Goal: Information Seeking & Learning: Learn about a topic

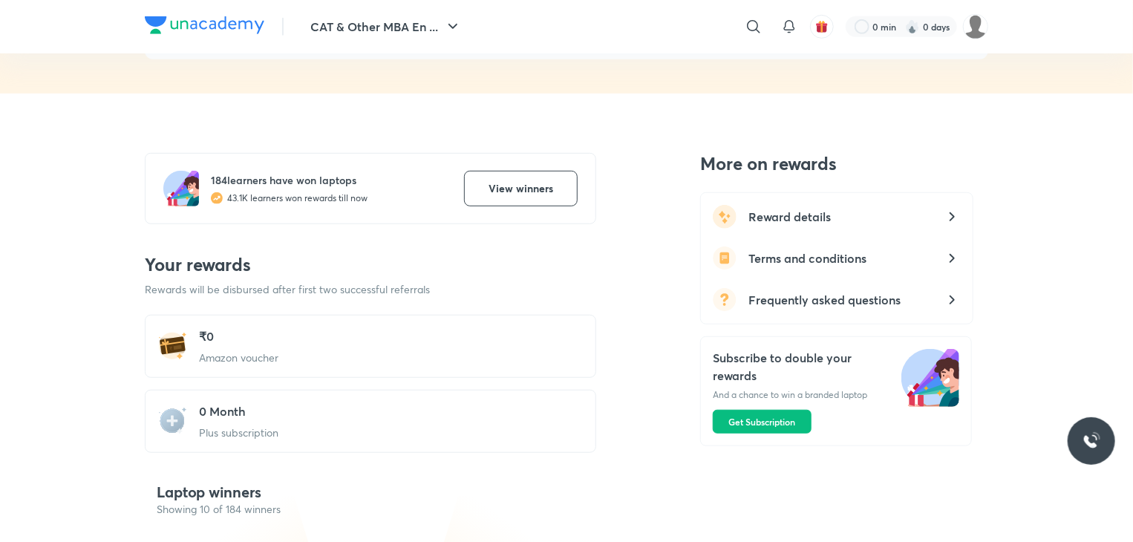
scroll to position [318, 0]
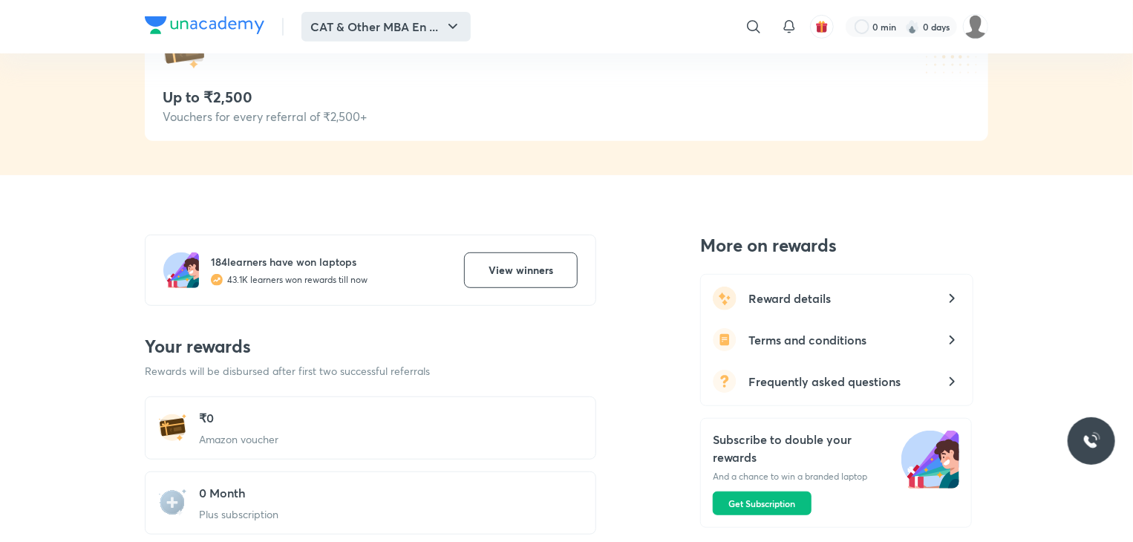
click at [445, 18] on icon "button" at bounding box center [453, 27] width 18 height 18
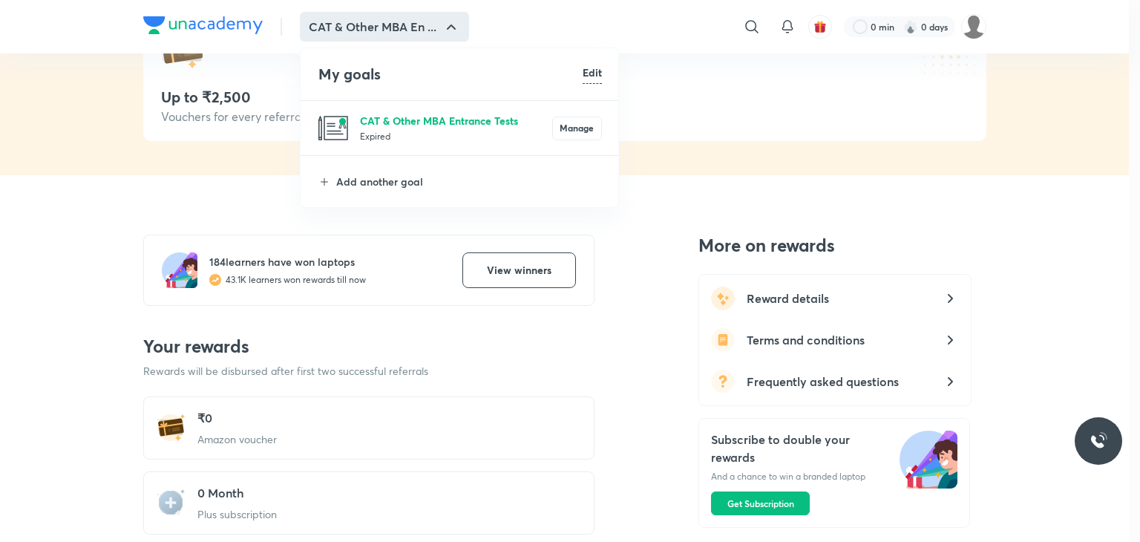
click at [428, 127] on p "CAT & Other MBA Entrance Tests" at bounding box center [456, 121] width 192 height 16
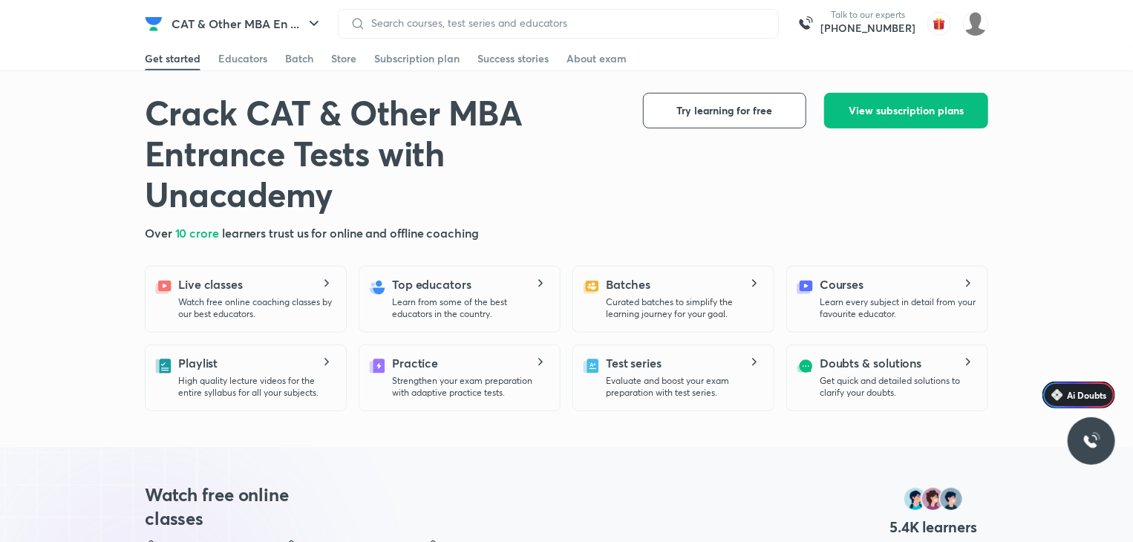
scroll to position [371, 0]
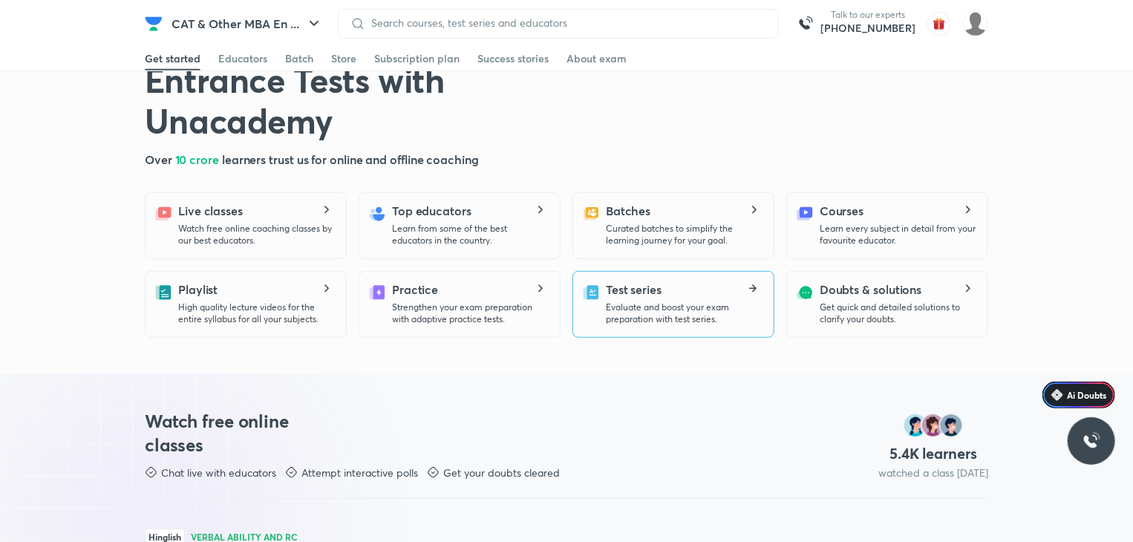
click at [712, 301] on p "Evaluate and boost your exam preparation with test series." at bounding box center [684, 313] width 156 height 24
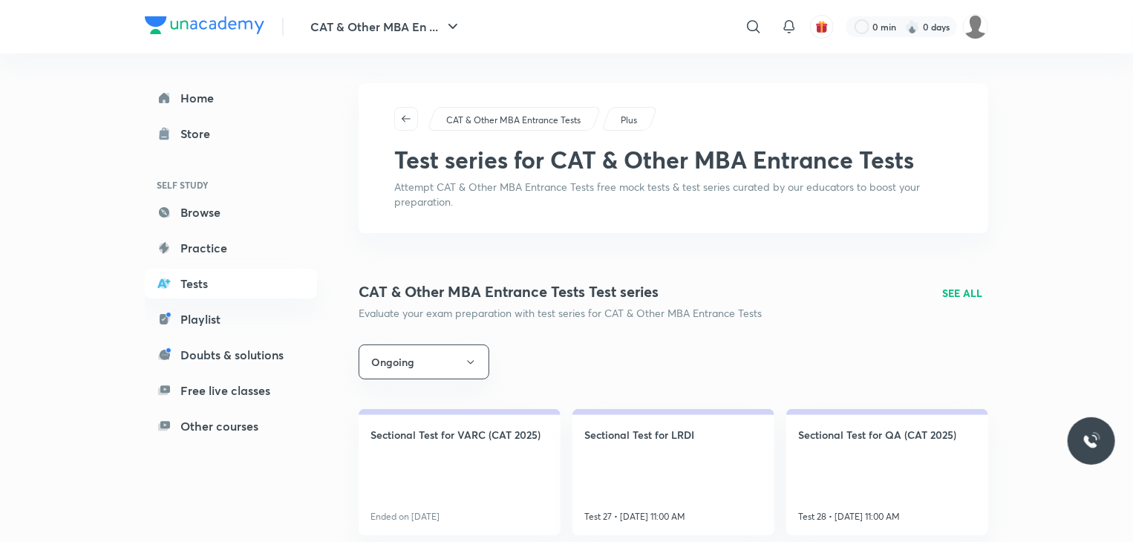
scroll to position [148, 0]
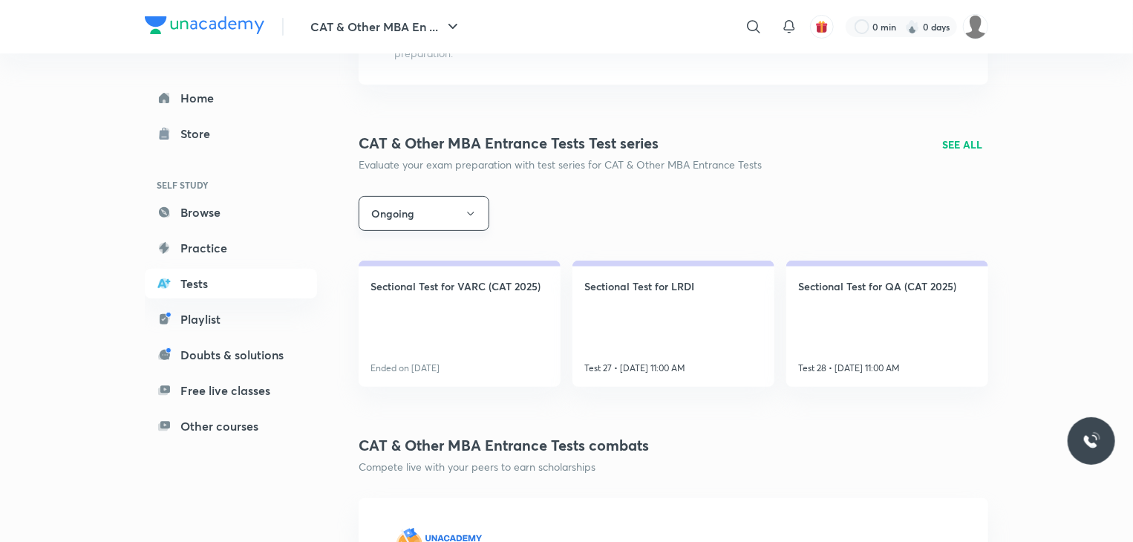
click at [474, 220] on button "Ongoing" at bounding box center [424, 213] width 131 height 35
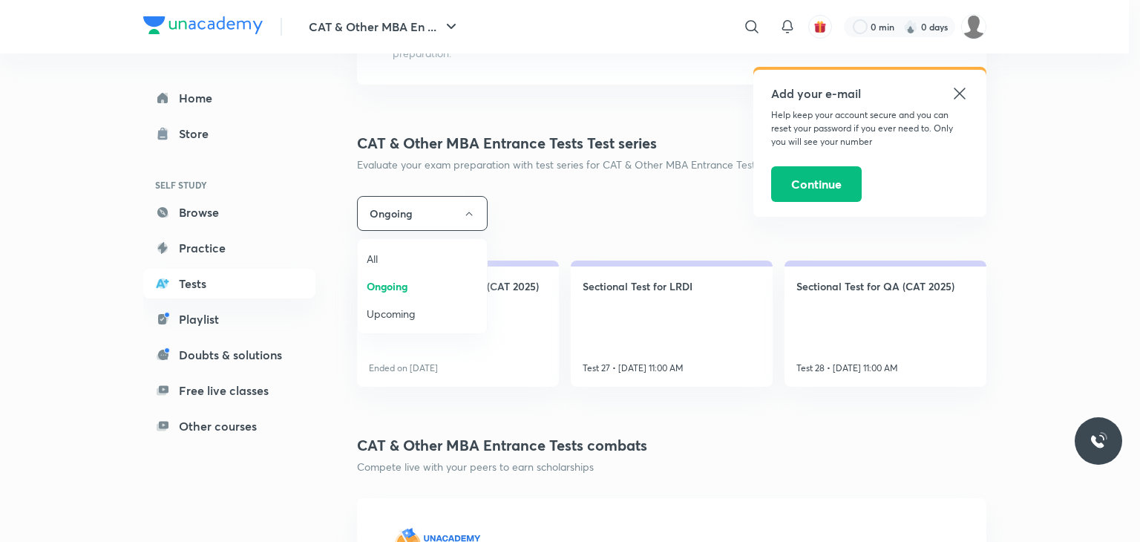
click at [381, 251] on span "All" at bounding box center [422, 259] width 111 height 16
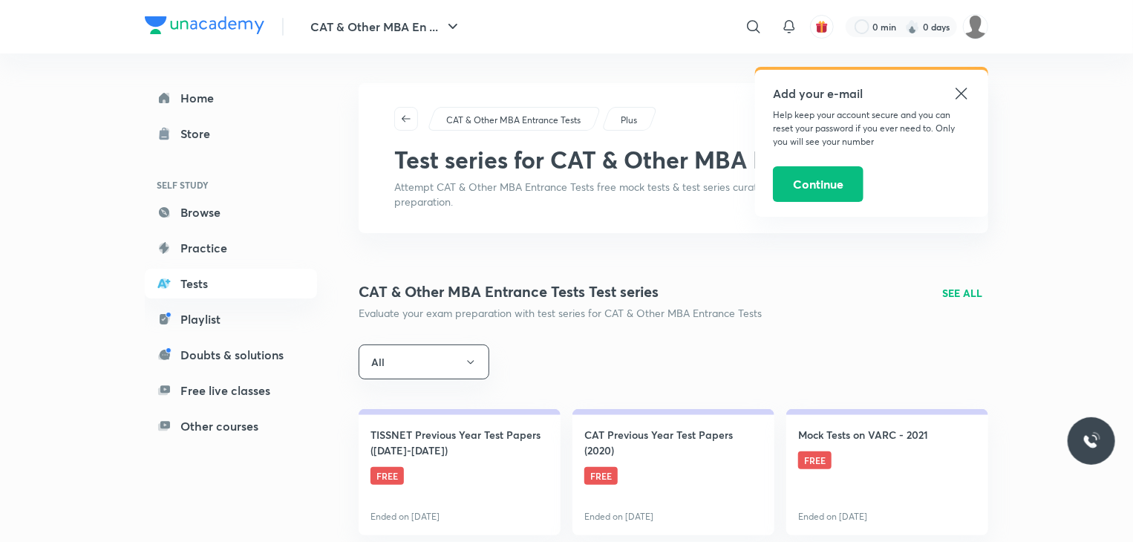
click at [961, 82] on div "Add your e-mail Help keep your account secure and you can reset your password i…" at bounding box center [871, 143] width 233 height 147
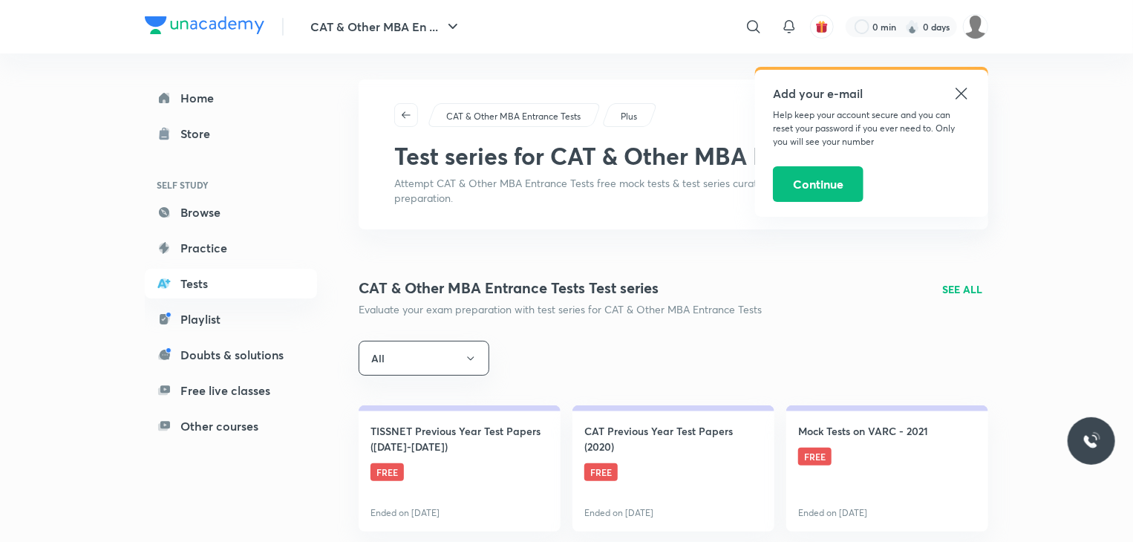
scroll to position [74, 0]
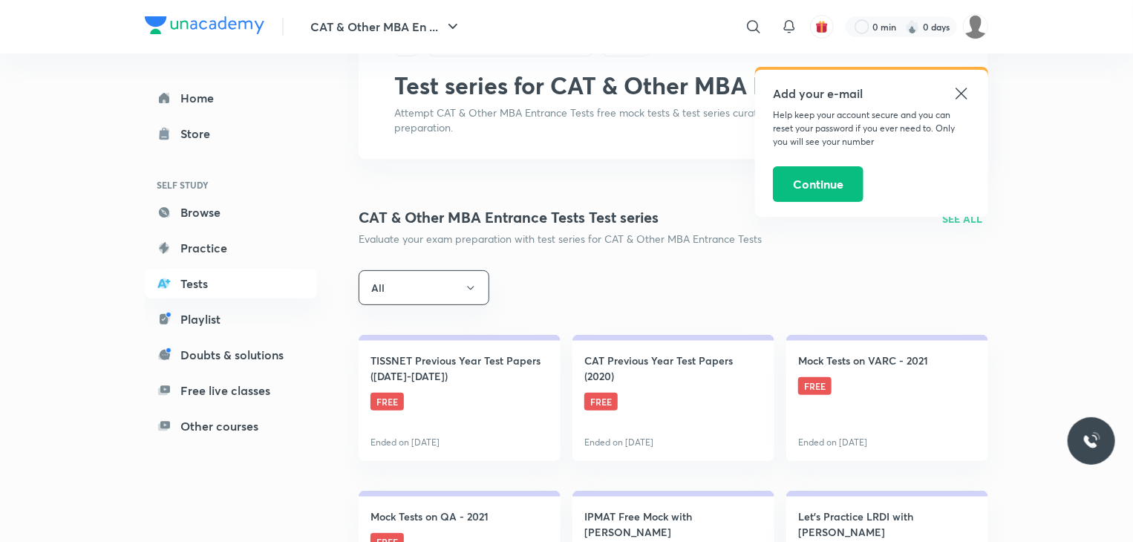
click at [962, 91] on icon at bounding box center [960, 93] width 11 height 11
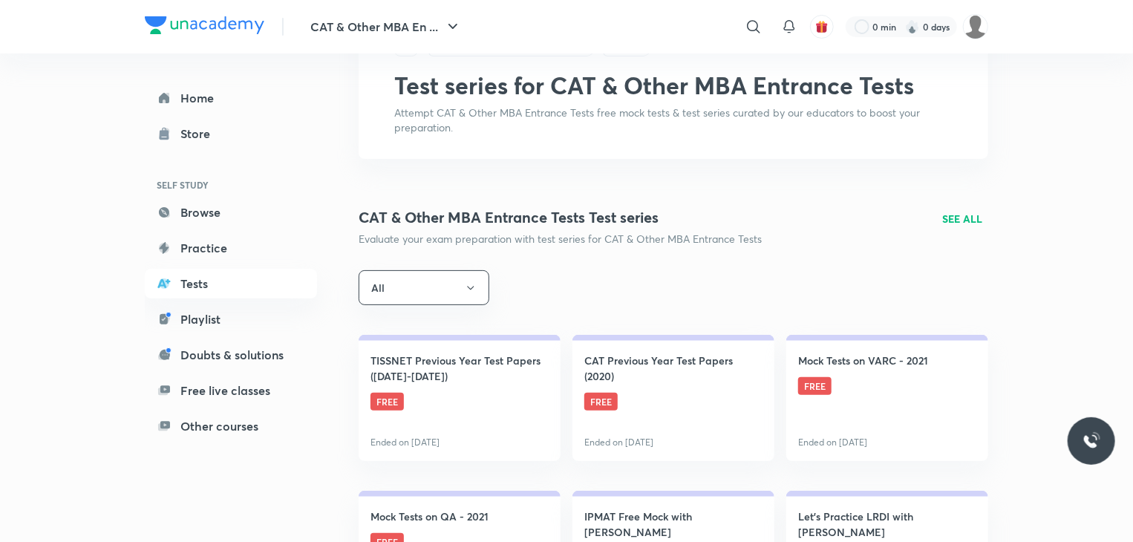
click at [962, 217] on p "SEE ALL" at bounding box center [962, 219] width 40 height 16
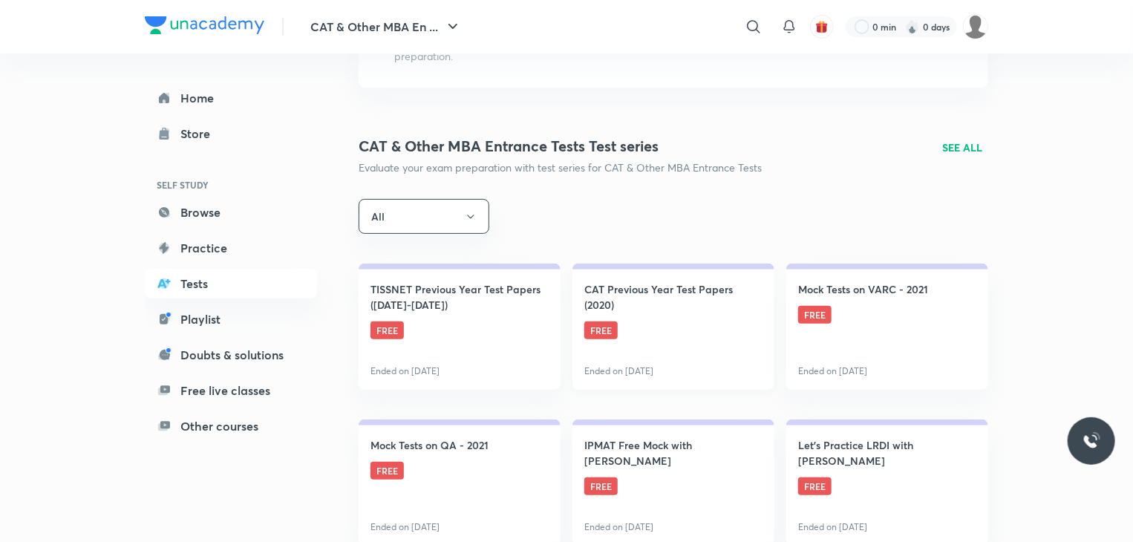
scroll to position [297, 0]
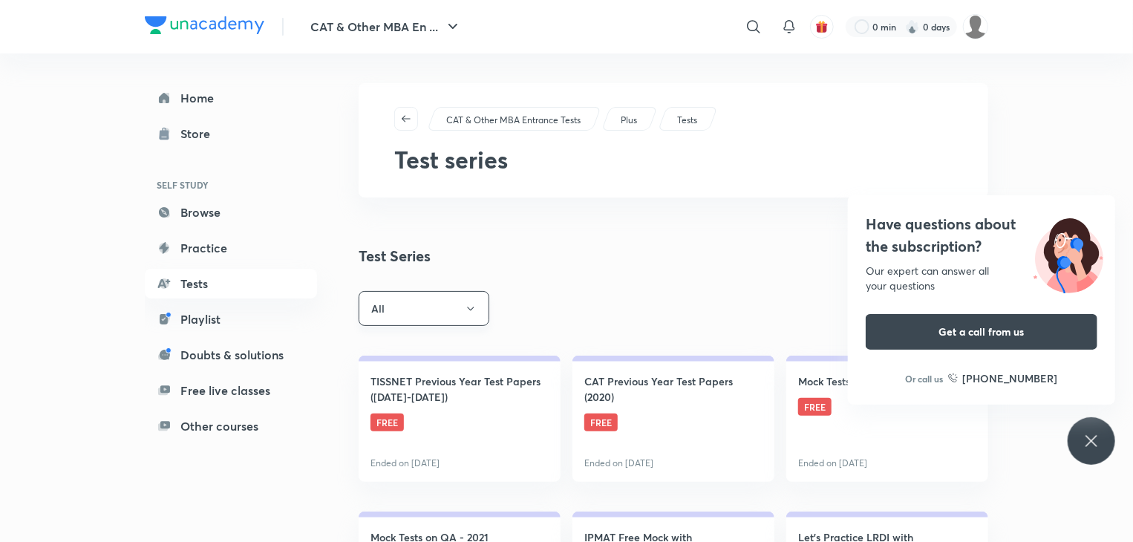
click at [444, 321] on button "All" at bounding box center [424, 308] width 131 height 35
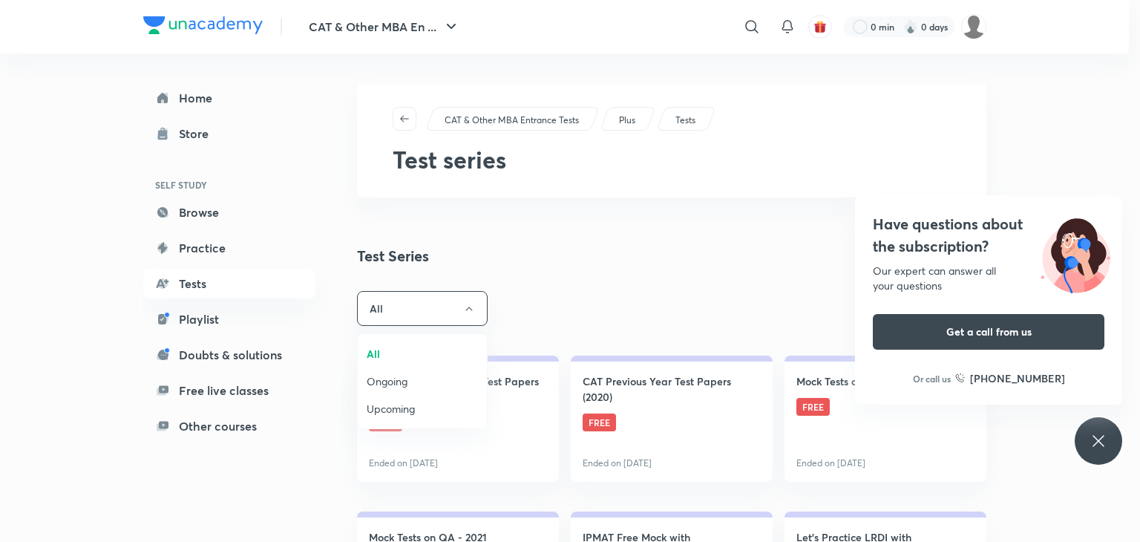
click at [402, 379] on span "Ongoing" at bounding box center [422, 381] width 111 height 16
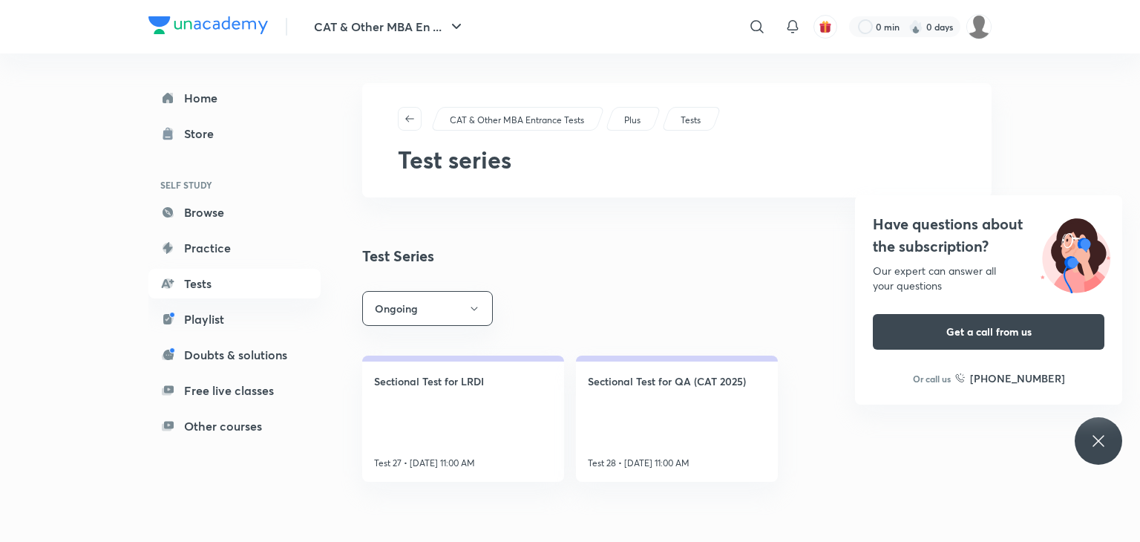
click at [1104, 435] on icon at bounding box center [1099, 441] width 18 height 18
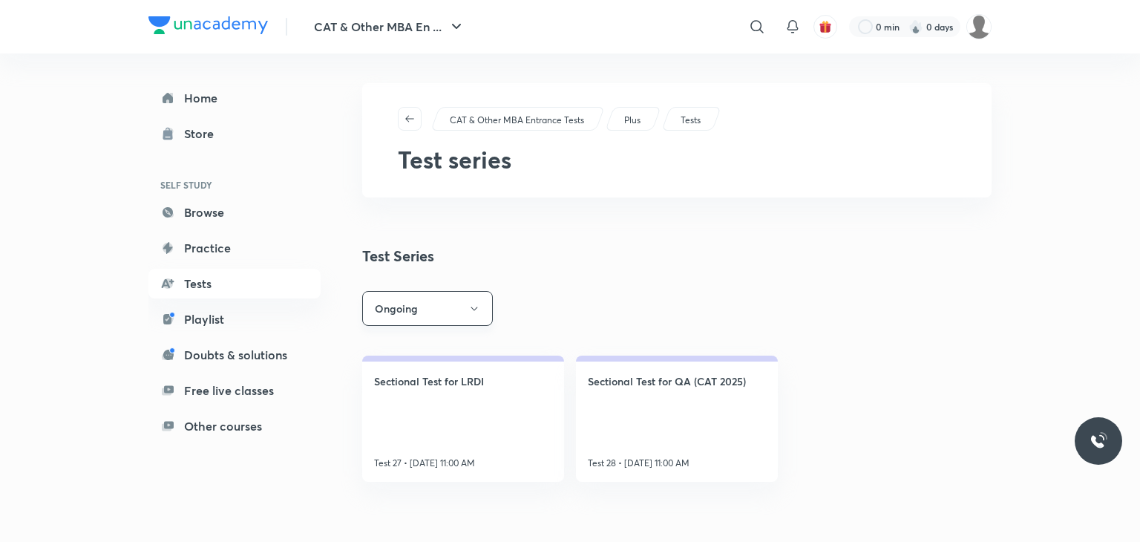
click at [443, 323] on button "Ongoing" at bounding box center [427, 308] width 131 height 35
click at [380, 401] on span "Upcoming" at bounding box center [427, 409] width 111 height 16
click at [431, 309] on button "Upcoming" at bounding box center [427, 308] width 131 height 35
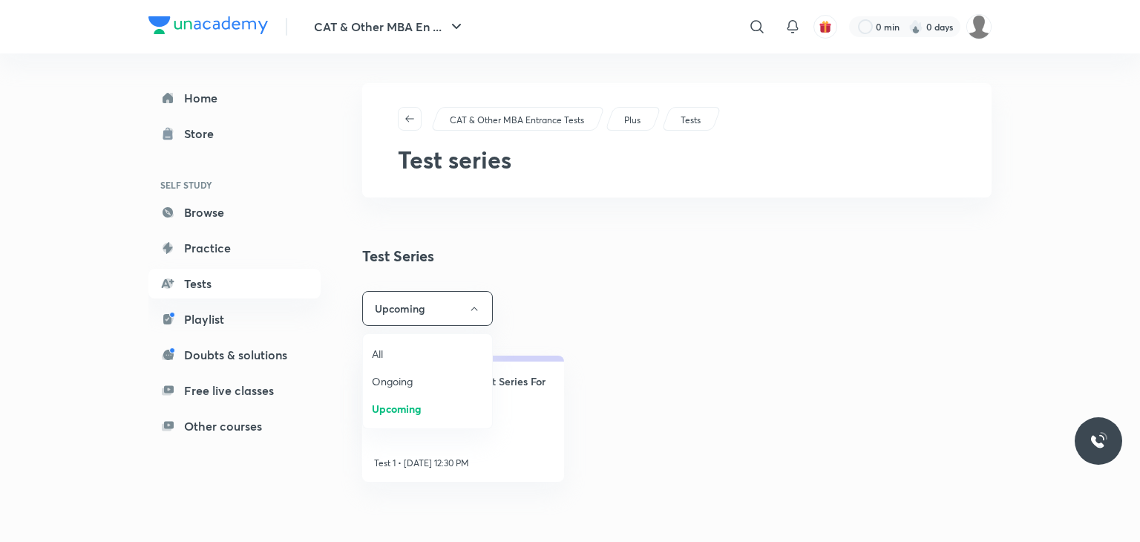
click at [400, 313] on div at bounding box center [570, 271] width 1140 height 542
click at [381, 339] on div "All Ongoing Upcoming" at bounding box center [570, 271] width 1140 height 542
click at [388, 345] on div "CAT & Other MBA Entrance Tests Plus Tests Test series Test Series Upcoming Beyo…" at bounding box center [676, 297] width 629 height 429
click at [442, 321] on button "Upcoming" at bounding box center [427, 308] width 131 height 35
click at [404, 344] on li "All" at bounding box center [427, 353] width 129 height 27
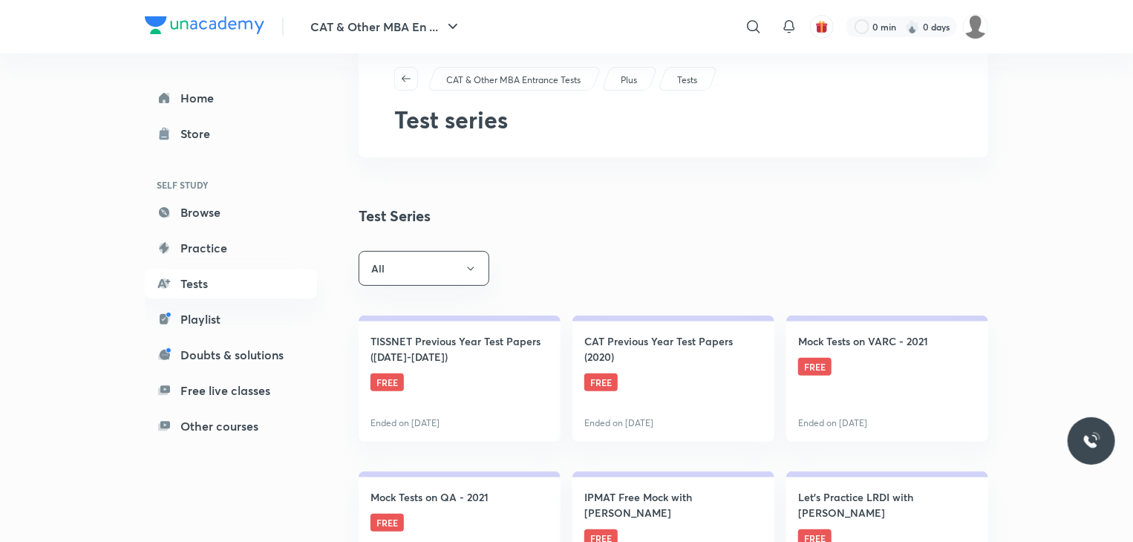
scroll to position [74, 0]
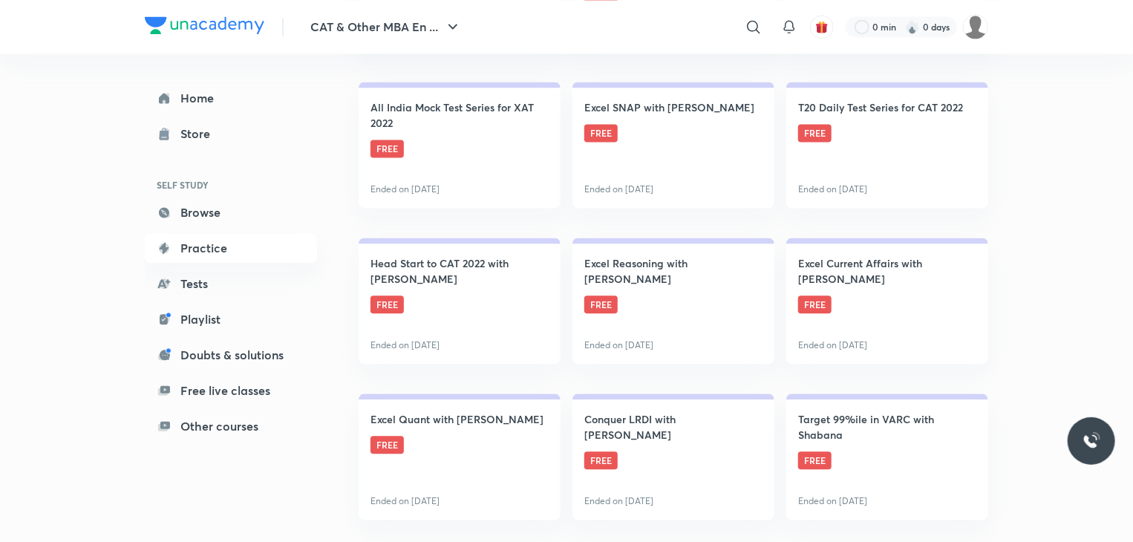
scroll to position [1672, 0]
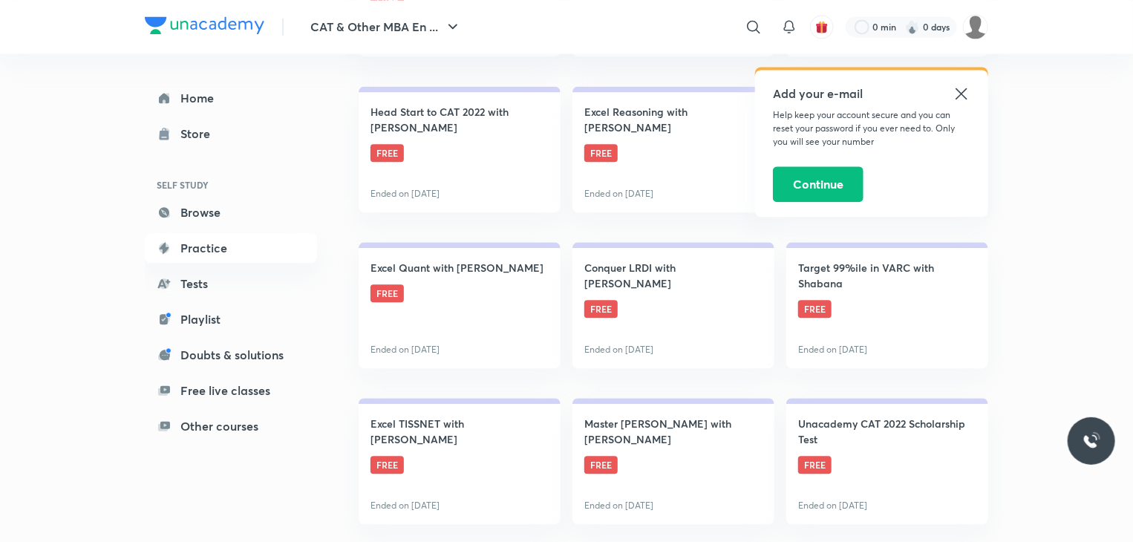
click at [959, 85] on icon at bounding box center [961, 94] width 18 height 18
